Goal: Obtain resource: Download file/media

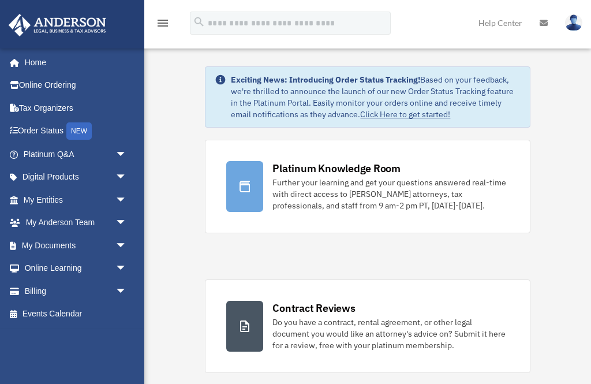
click at [122, 247] on span "arrow_drop_down" at bounding box center [126, 246] width 23 height 24
click at [39, 265] on span at bounding box center [37, 268] width 7 height 8
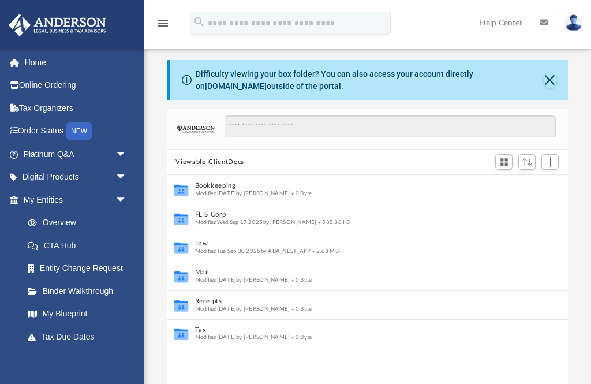
scroll to position [1, 1]
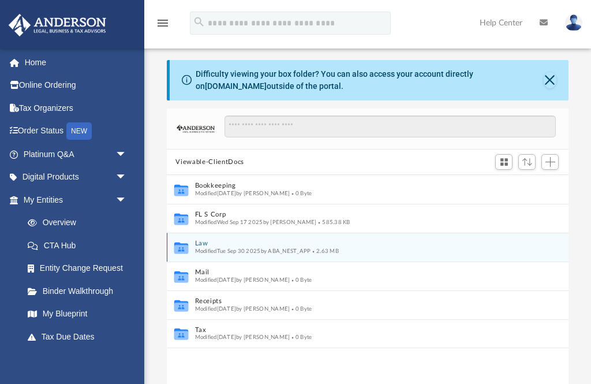
click at [179, 244] on icon "grid" at bounding box center [181, 248] width 14 height 12
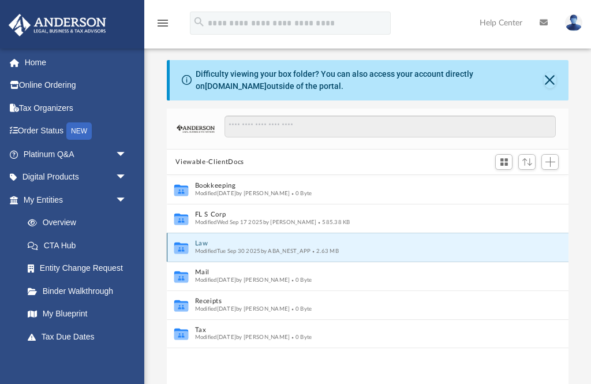
click at [182, 246] on icon "grid" at bounding box center [181, 248] width 14 height 12
click at [194, 248] on span "Modified [DATE] by ABA_NEST_APP" at bounding box center [252, 251] width 116 height 6
click at [189, 243] on icon "Collaborated Folder" at bounding box center [180, 247] width 17 height 18
click at [198, 242] on button "Law" at bounding box center [359, 243] width 330 height 7
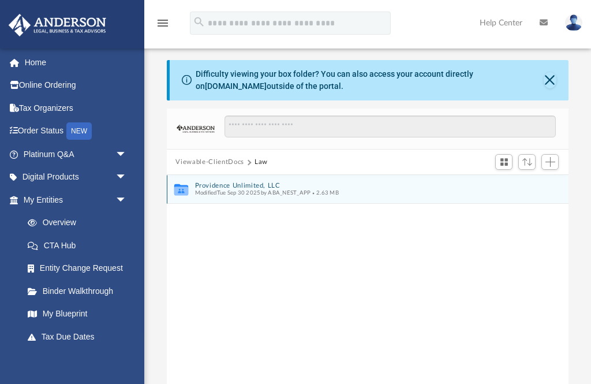
click at [205, 184] on button "Providence Unlimited, LLC" at bounding box center [359, 185] width 330 height 7
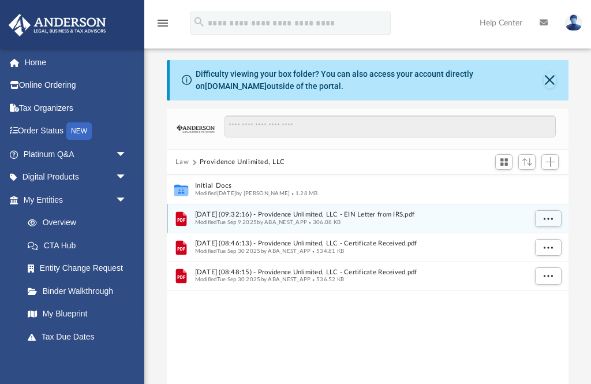
click at [209, 213] on span "[DATE] (09:32:16) - Providence Unlimited, LLC - EIN Letter from IRS.pdf" at bounding box center [359, 214] width 330 height 7
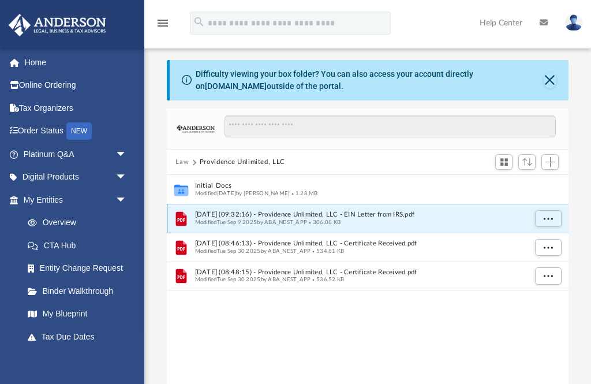
click at [203, 219] on span "Modified [DATE] by ABA_NEST_APP" at bounding box center [250, 222] width 112 height 6
click at [549, 223] on button "More options" at bounding box center [547, 218] width 27 height 17
click at [537, 238] on li "Preview" at bounding box center [536, 241] width 33 height 12
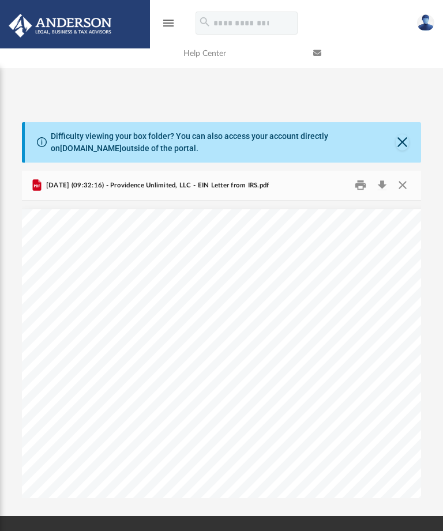
scroll to position [262, 398]
